Goal: Information Seeking & Learning: Learn about a topic

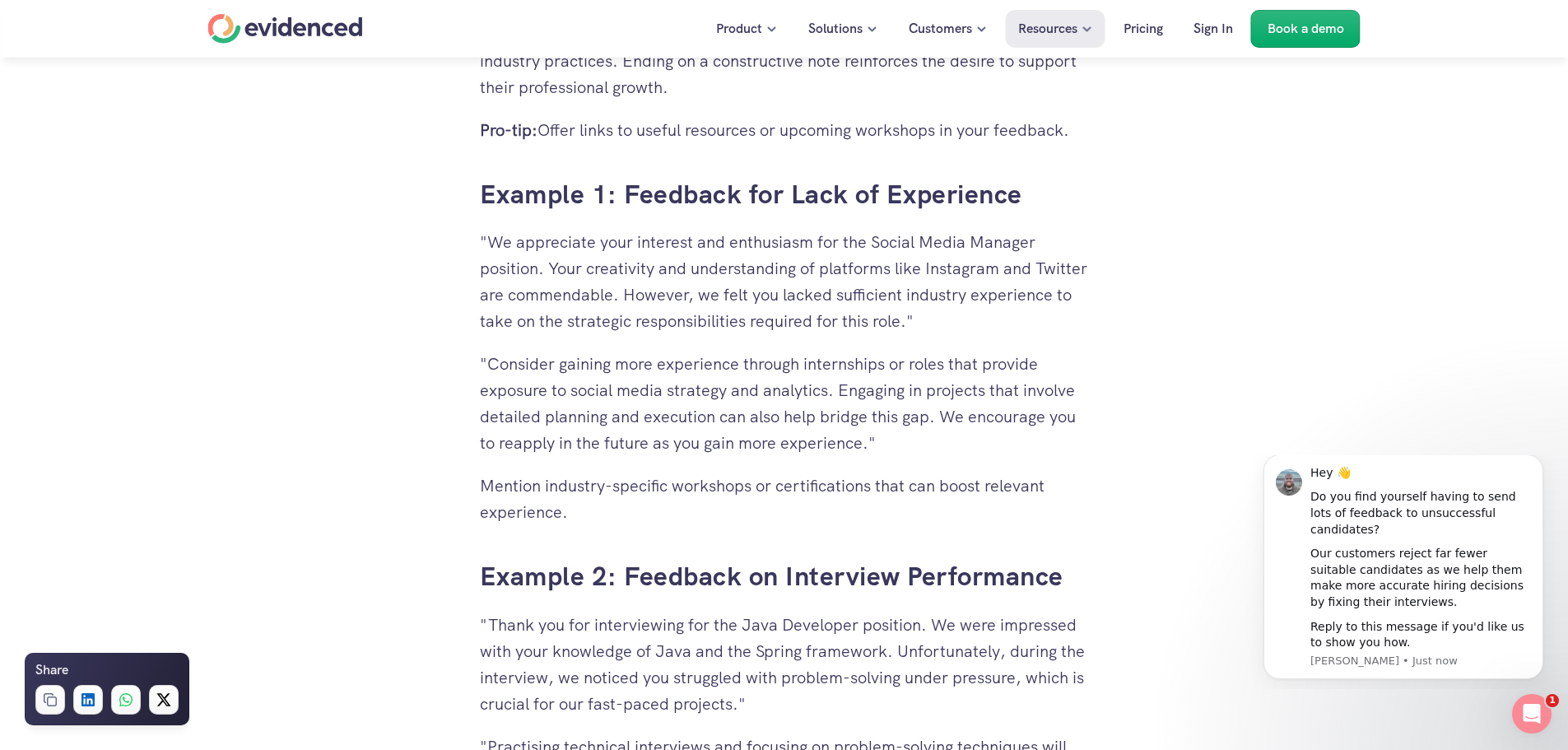
drag, startPoint x: 658, startPoint y: 297, endPoint x: 1045, endPoint y: 313, distance: 387.3
click at [1042, 313] on p ""We appreciate your interest and enthusiasm for the Social Media Manager positi…" at bounding box center [784, 281] width 609 height 105
click at [1045, 313] on p ""We appreciate your interest and enthusiasm for the Social Media Manager positi…" at bounding box center [784, 281] width 609 height 105
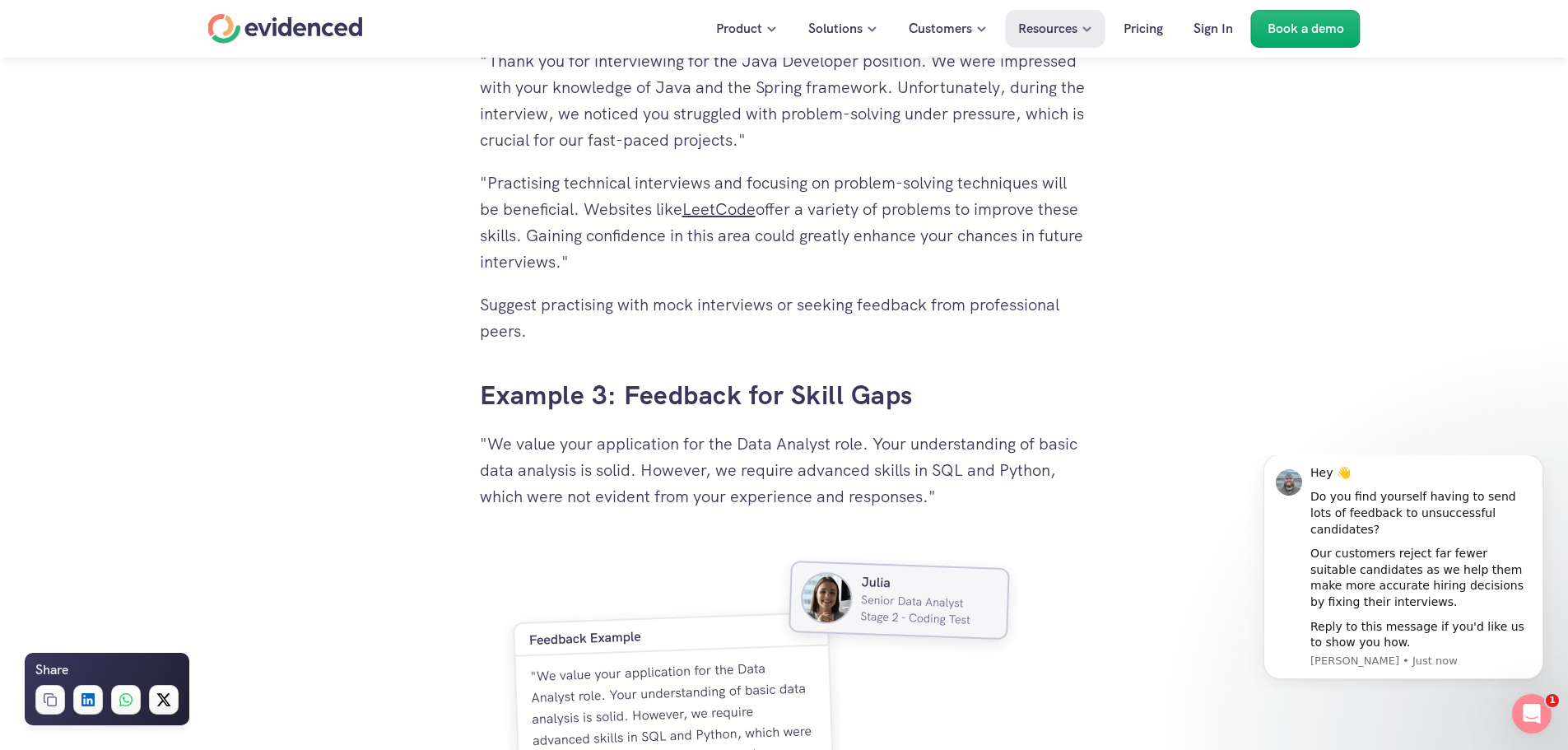
scroll to position [4342, 0]
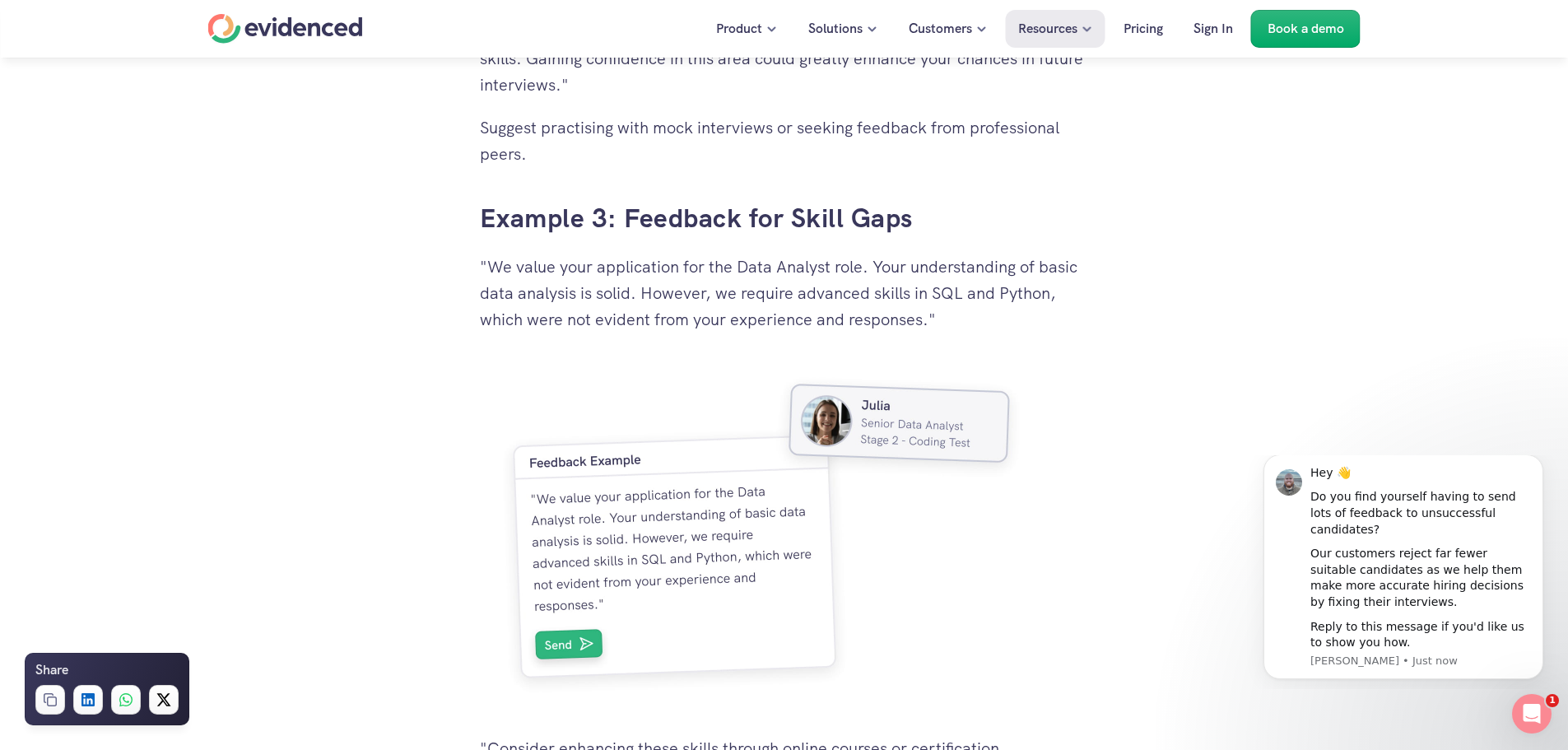
drag, startPoint x: 491, startPoint y: 270, endPoint x: 636, endPoint y: 295, distance: 147.1
click at [636, 295] on p ""We value your application for the Data Analyst role. Your understanding of bas…" at bounding box center [784, 292] width 609 height 79
click at [788, 247] on div "Why Giving Feedback is Crucial The Importance of Feedback for Unsuccessful Cand…" at bounding box center [784, -1] width 609 height 5099
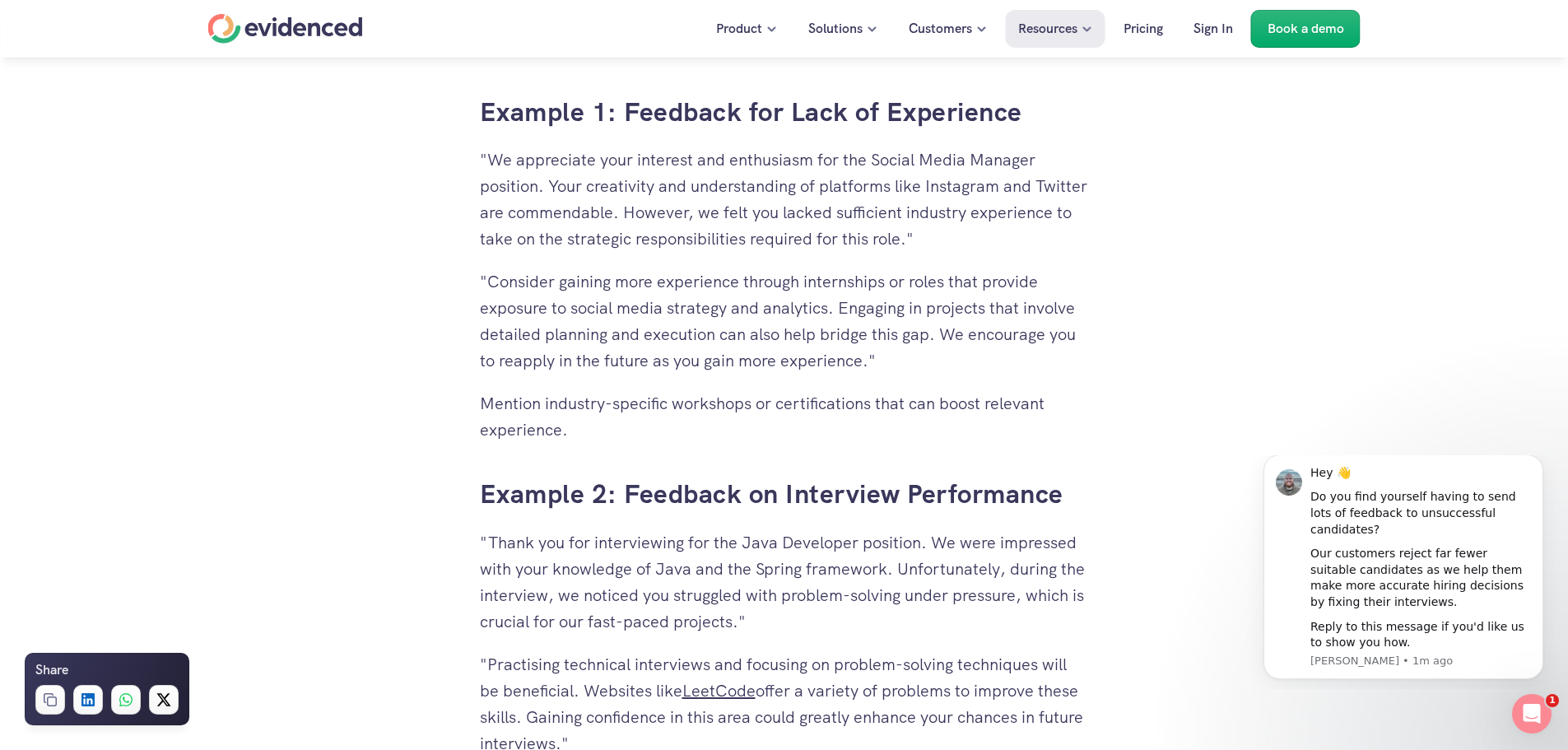
scroll to position [3930, 0]
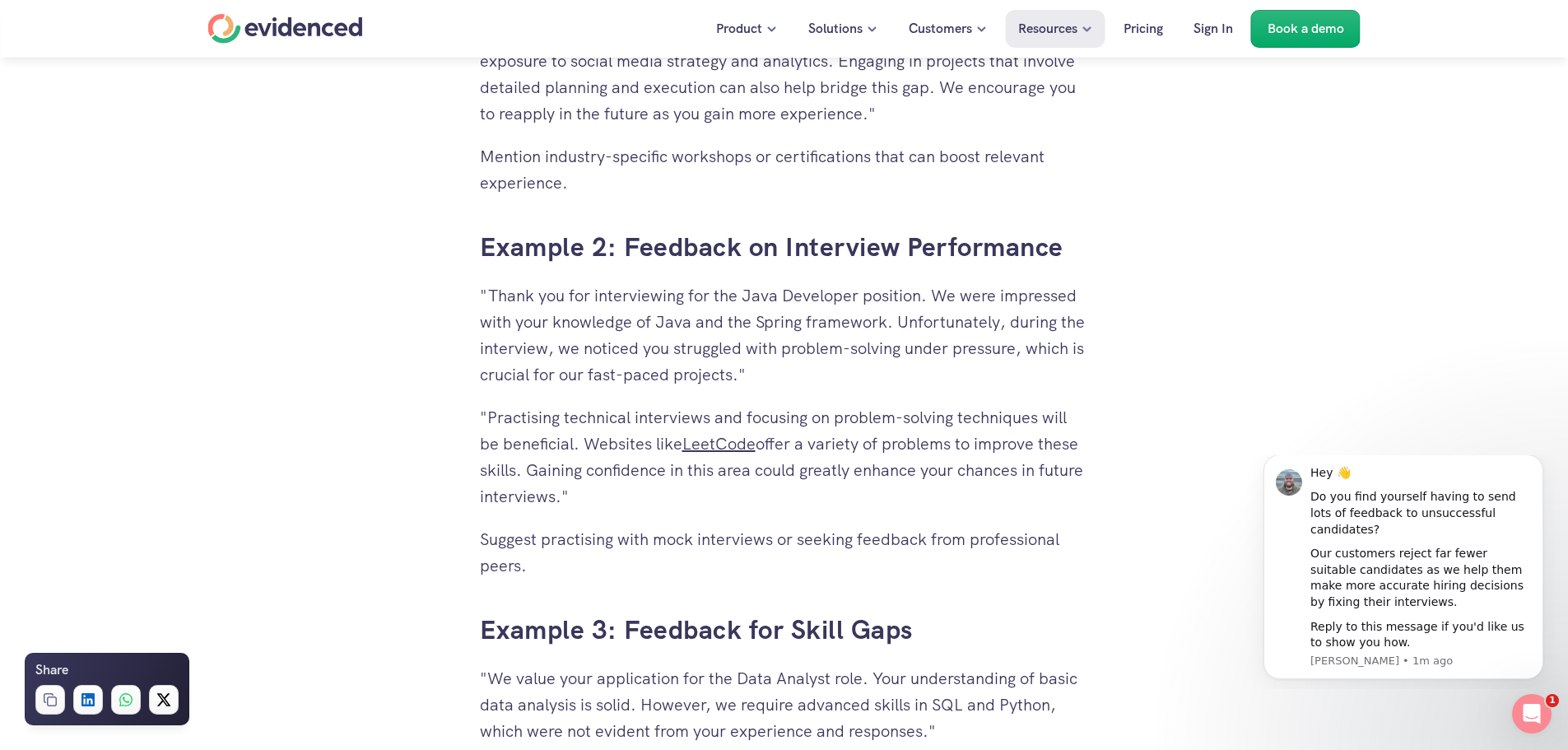
click at [938, 300] on p ""Thank you for interviewing for the Java Developer position. We were impressed …" at bounding box center [784, 334] width 609 height 105
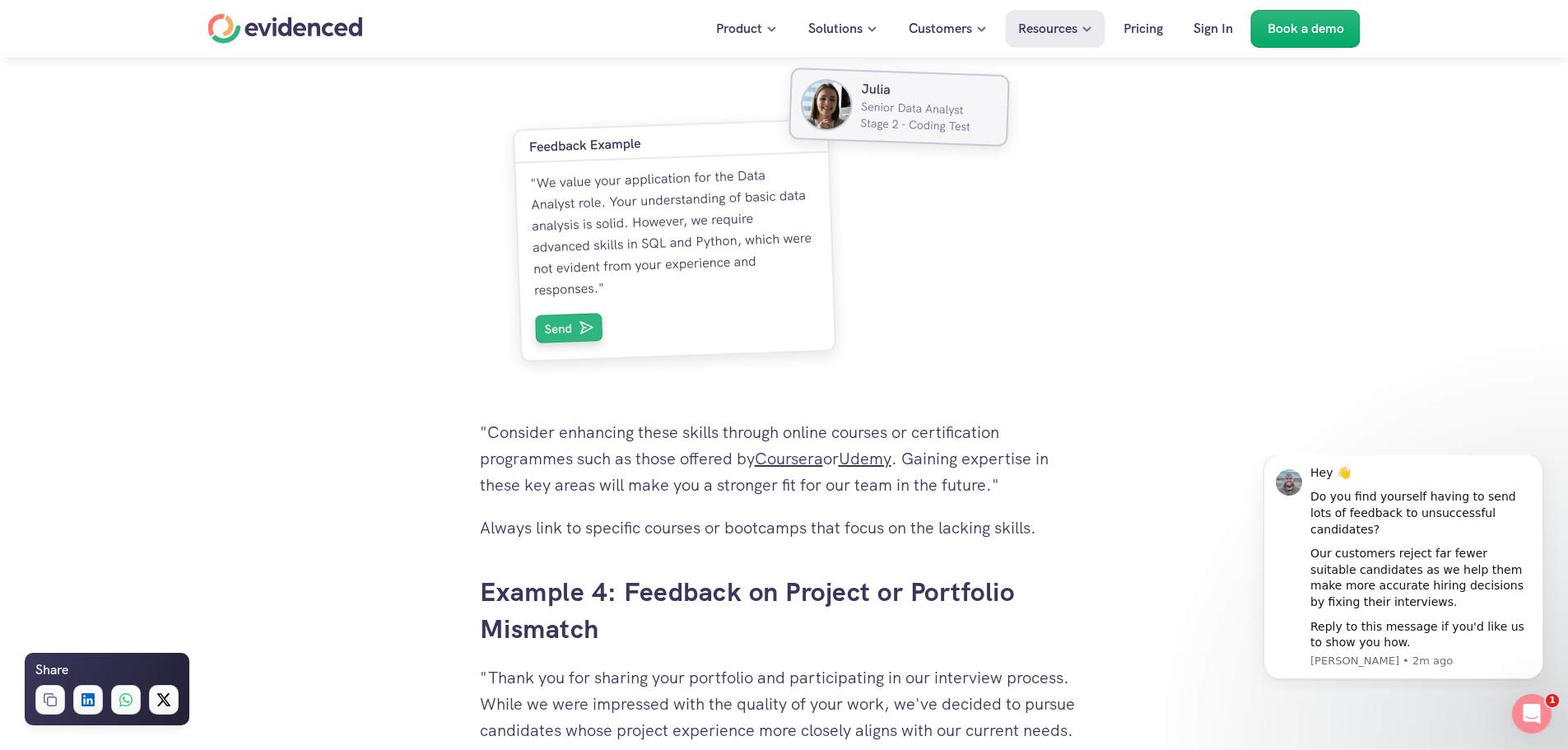
scroll to position [5000, 0]
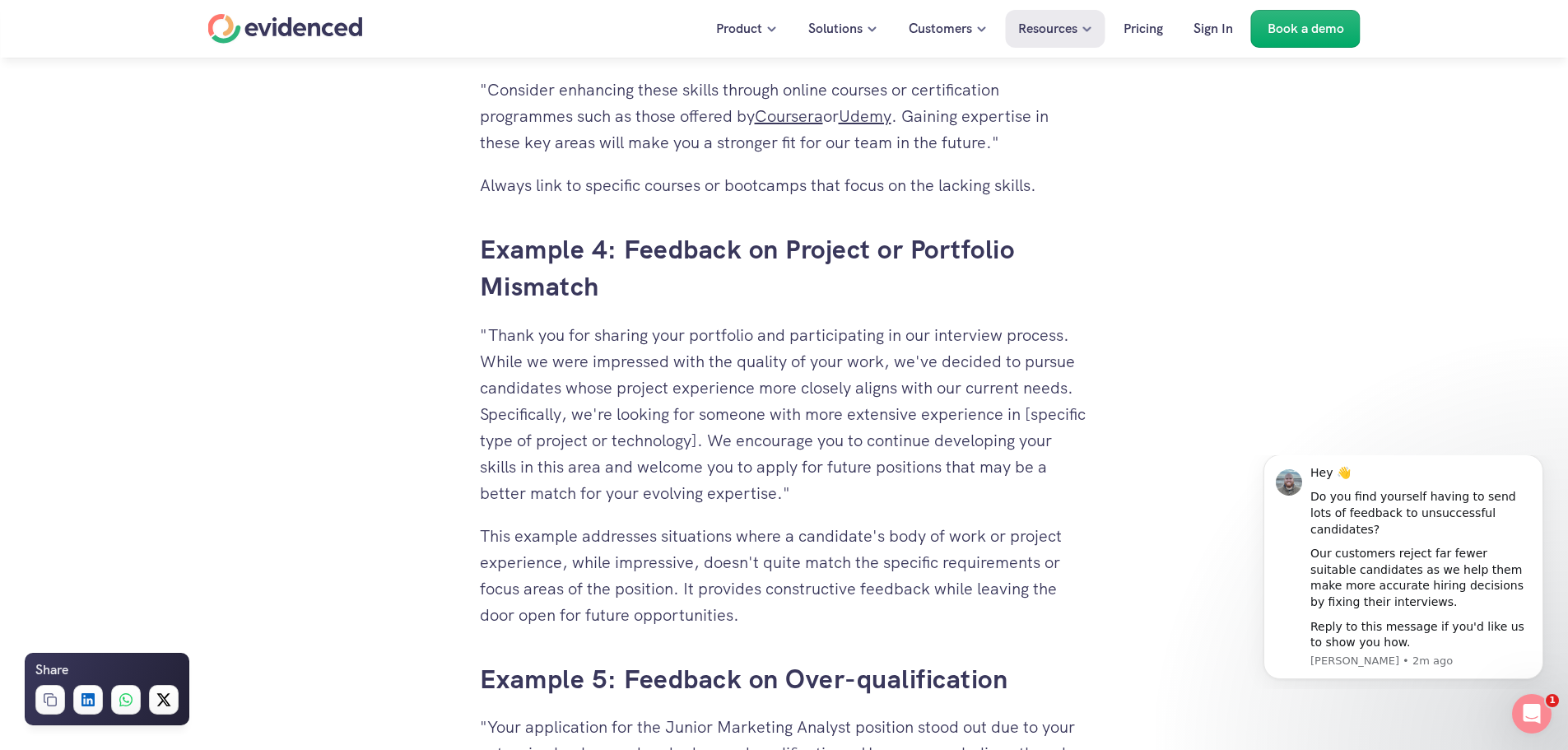
drag, startPoint x: 668, startPoint y: 442, endPoint x: 679, endPoint y: 445, distance: 11.4
click at [679, 445] on p ""Thank you for sharing your portfolio and participating in our interview proces…" at bounding box center [784, 414] width 609 height 184
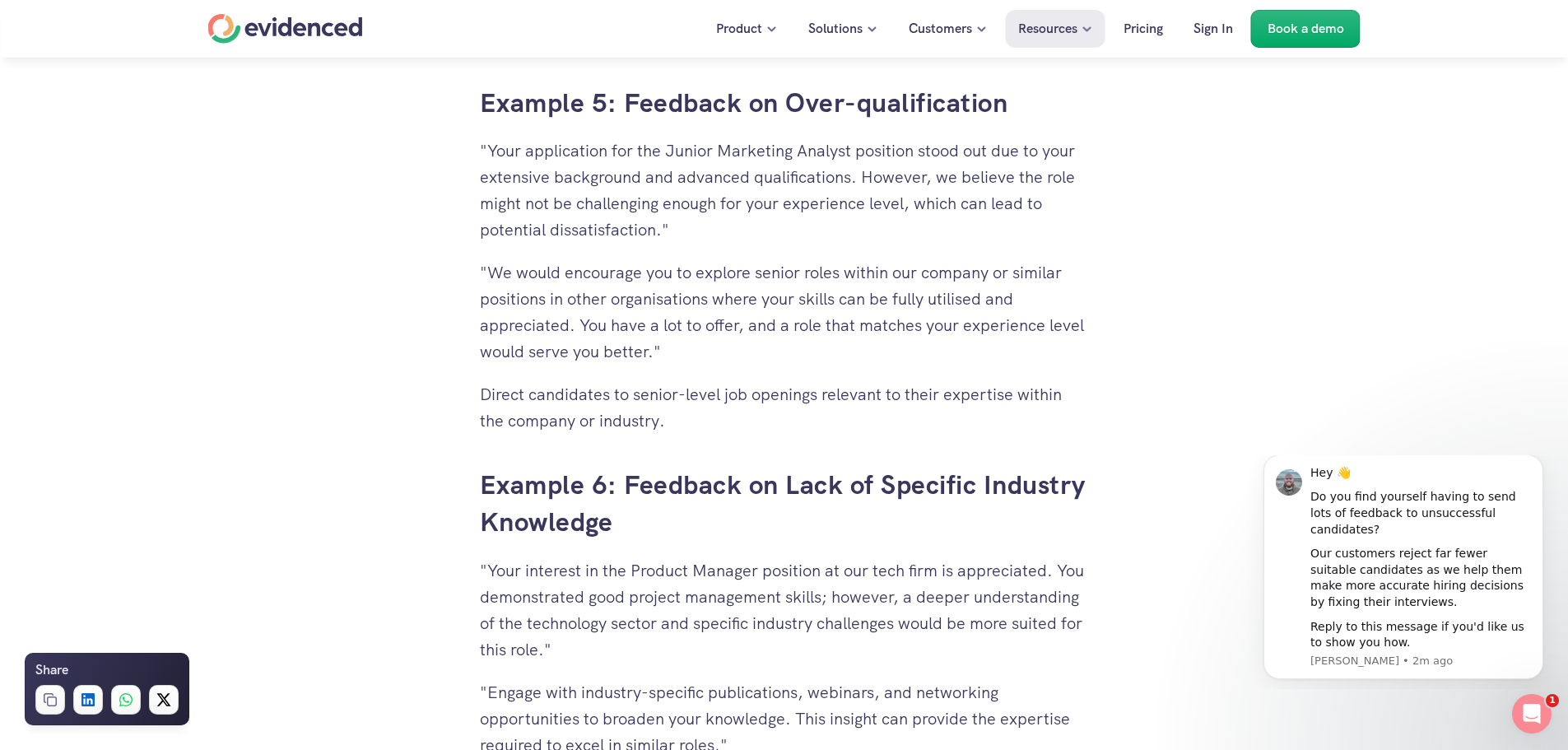
scroll to position [5494, 0]
